Goal: Task Accomplishment & Management: Complete application form

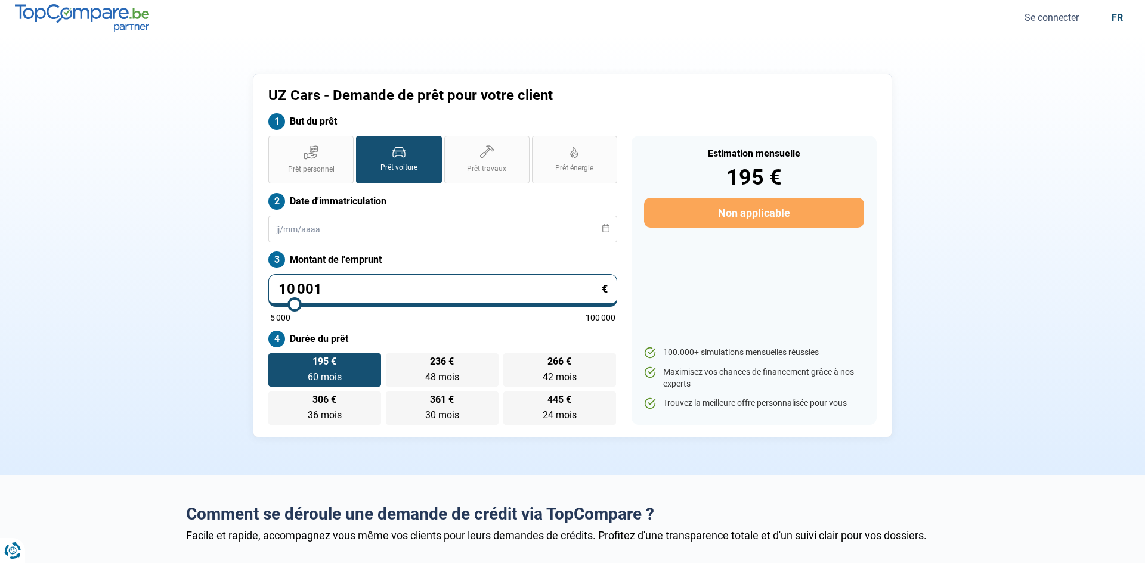
click at [1046, 14] on button "Se connecter" at bounding box center [1051, 17] width 61 height 13
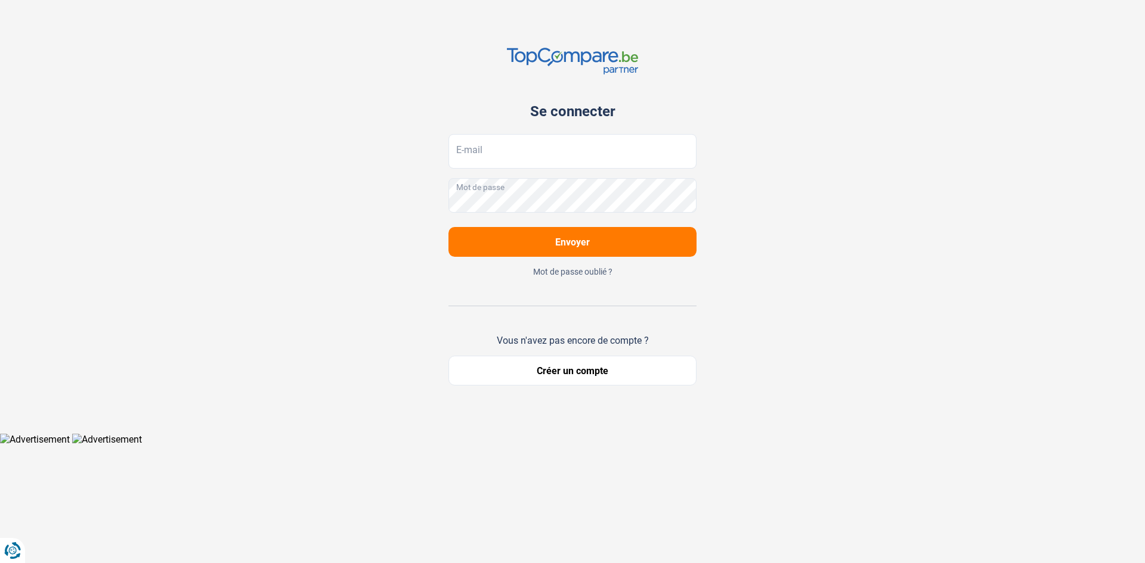
click at [590, 377] on button "Créer un compte" at bounding box center [572, 371] width 248 height 30
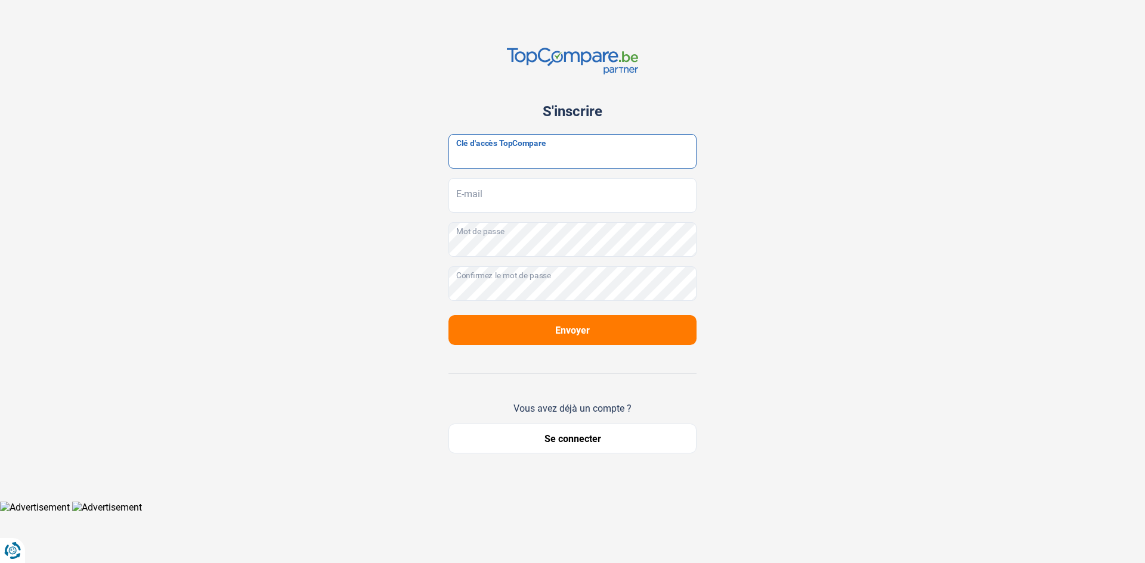
click at [606, 159] on input "Clé d'accès TopCompare" at bounding box center [572, 151] width 248 height 35
paste input "JrbfN@tcB24"
click at [568, 199] on input "E-mail" at bounding box center [572, 195] width 248 height 35
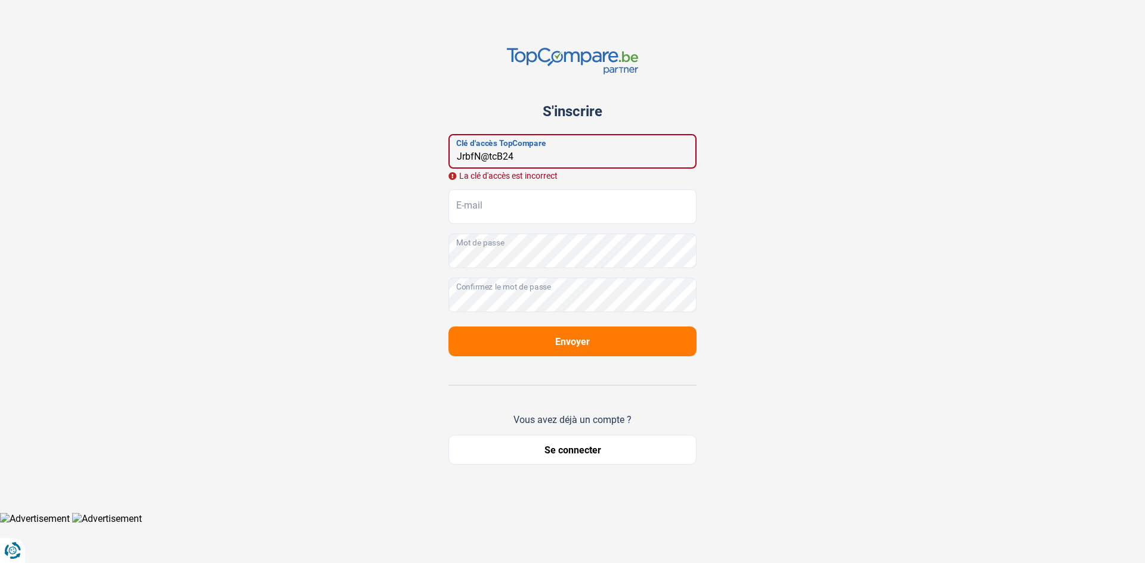
click at [461, 156] on input "JrbfN@tcB24" at bounding box center [572, 151] width 248 height 35
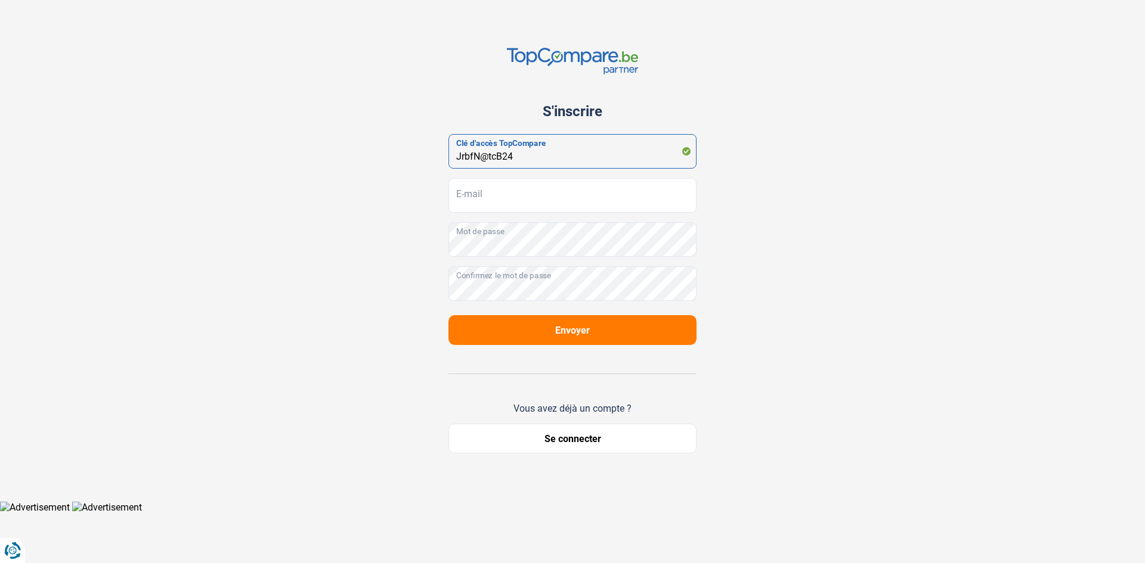
type input "JrbfN@tcB24"
click at [568, 197] on input "E-mail" at bounding box center [572, 195] width 248 height 35
type input "Uzcarsmkl@gmail.com"
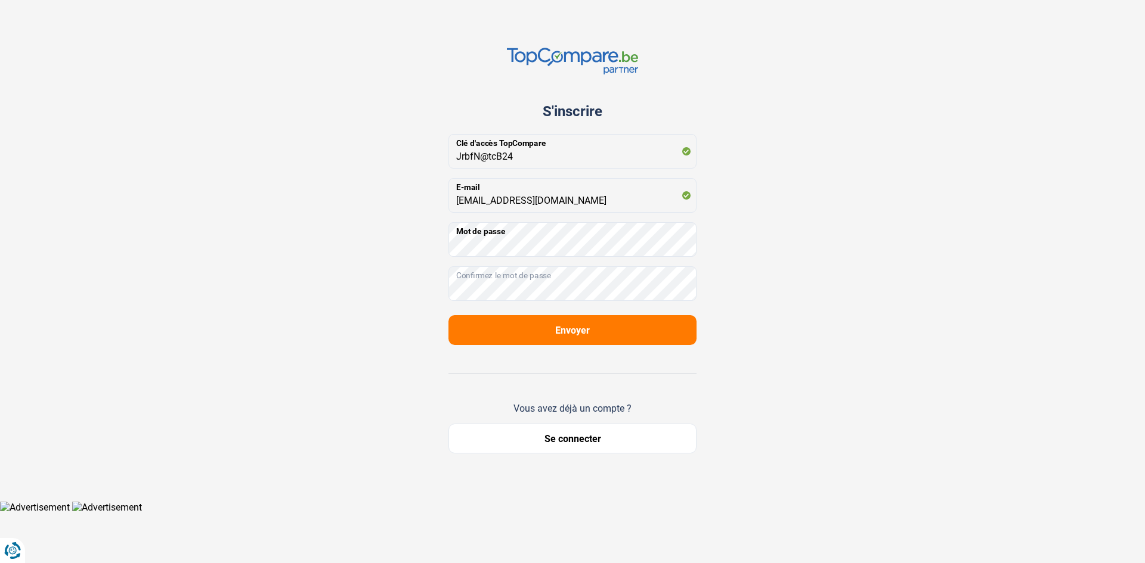
click at [722, 323] on div "S'inscrire JrbfN@tcB24 Clé d'accès TopCompare Uzcarsmkl@gmail.com E-mail Mot de…" at bounding box center [572, 250] width 787 height 501
click at [596, 330] on button "Envoyer" at bounding box center [572, 330] width 248 height 30
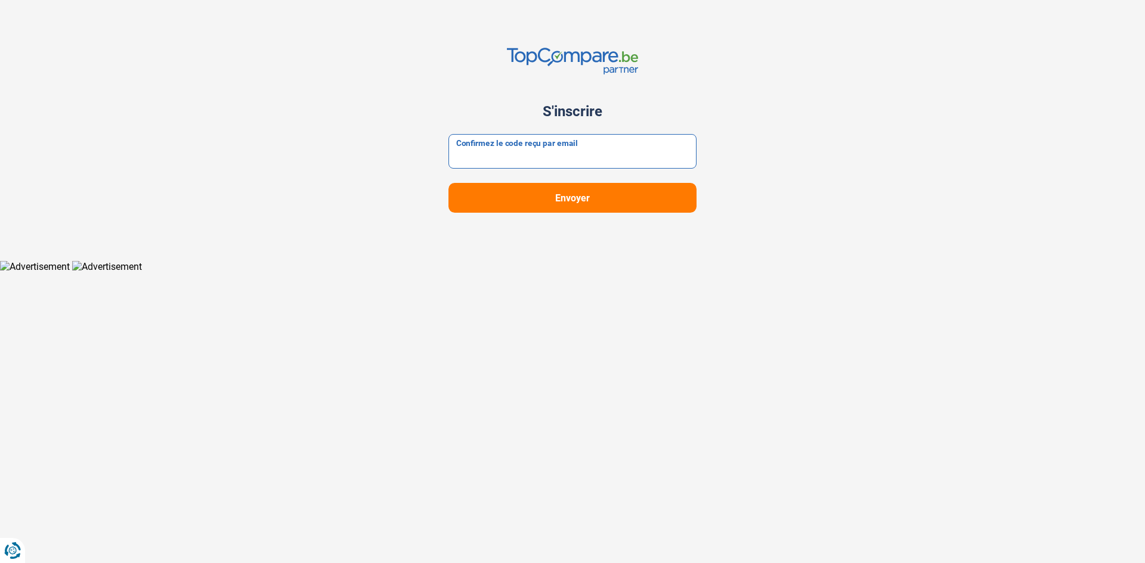
click at [603, 152] on input "Confirmez le code reçu par email" at bounding box center [572, 151] width 248 height 35
type input "098258"
click at [448, 183] on button "Envoyer" at bounding box center [572, 198] width 248 height 30
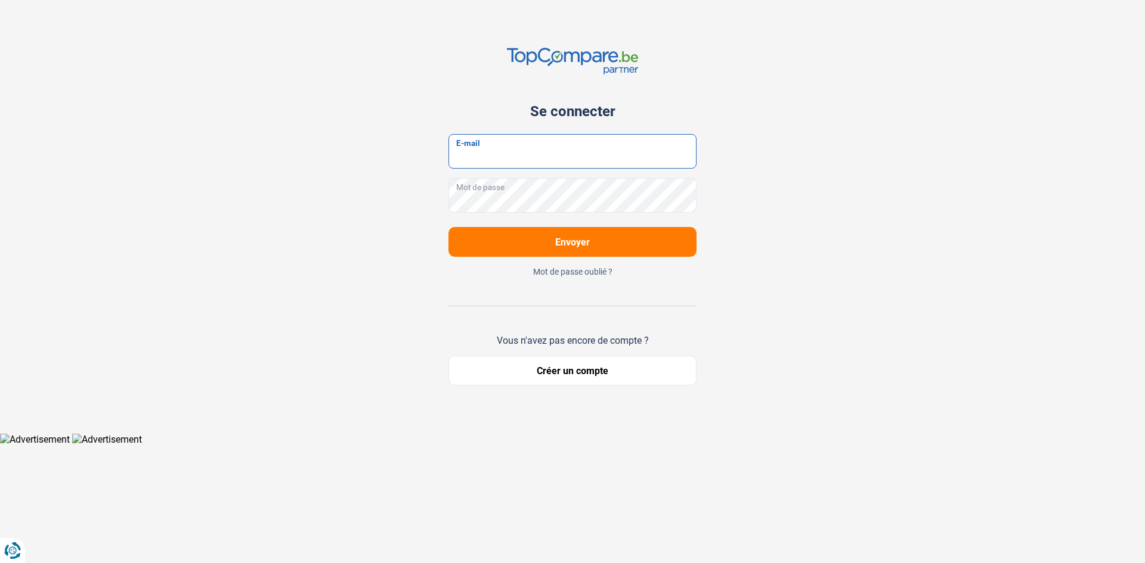
type input "Uzcarsmkl@gmail.com"
click at [665, 236] on button "Envoyer" at bounding box center [572, 242] width 248 height 30
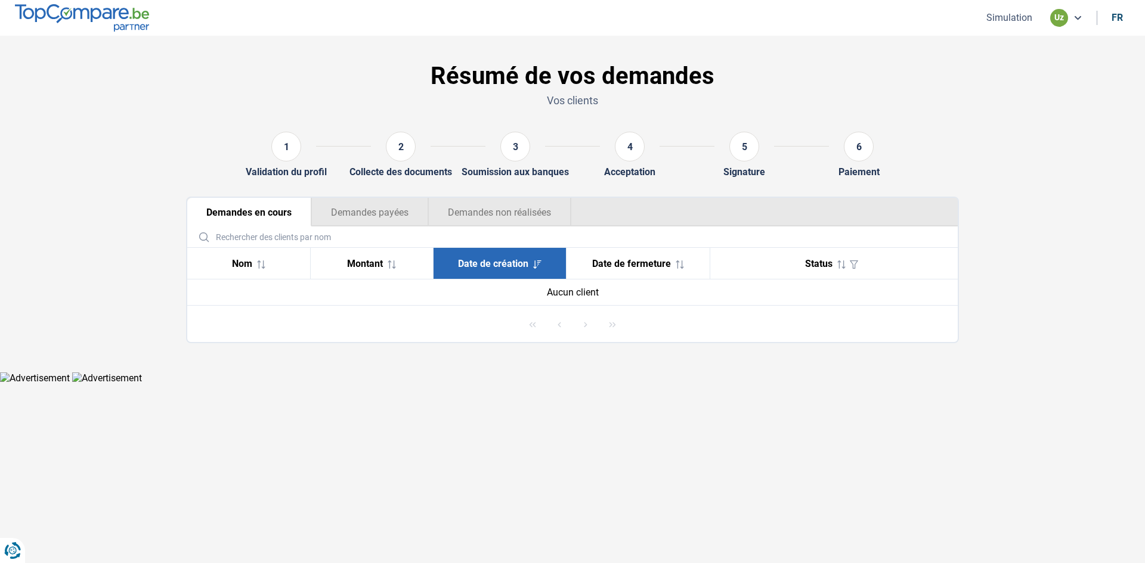
click at [1017, 20] on button "Simulation" at bounding box center [1009, 17] width 53 height 13
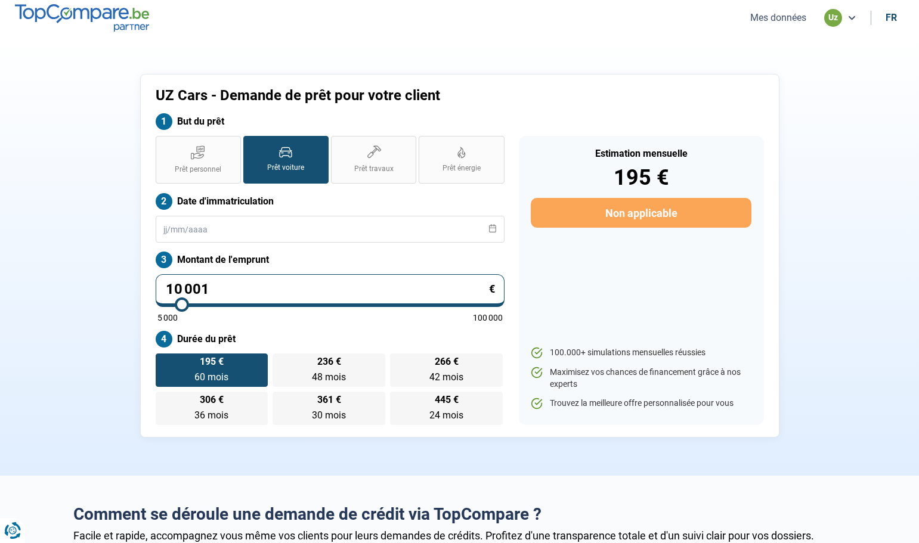
click at [239, 53] on section "UZ Cars - Demande de prêt pour votre client But du prêt Prêt personnel Prêt voi…" at bounding box center [459, 256] width 919 height 440
click at [821, 73] on section "UZ Cars - Demande de prêt pour votre client But du prêt Prêt personnel Prêt voi…" at bounding box center [459, 256] width 919 height 440
